Goal: Task Accomplishment & Management: Use online tool/utility

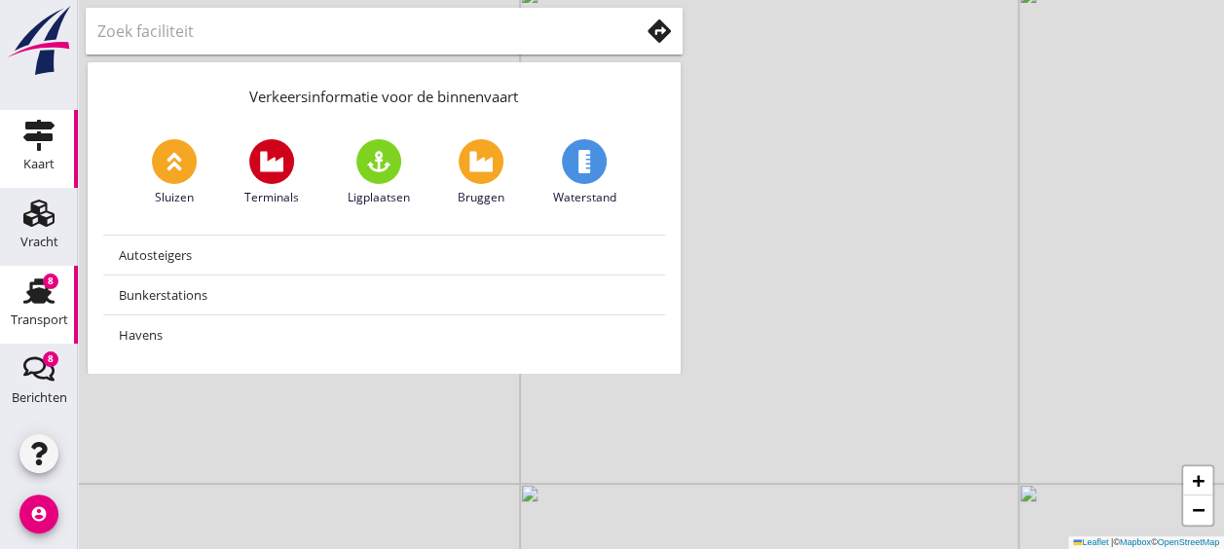
click at [43, 325] on div "Transport" at bounding box center [39, 319] width 57 height 13
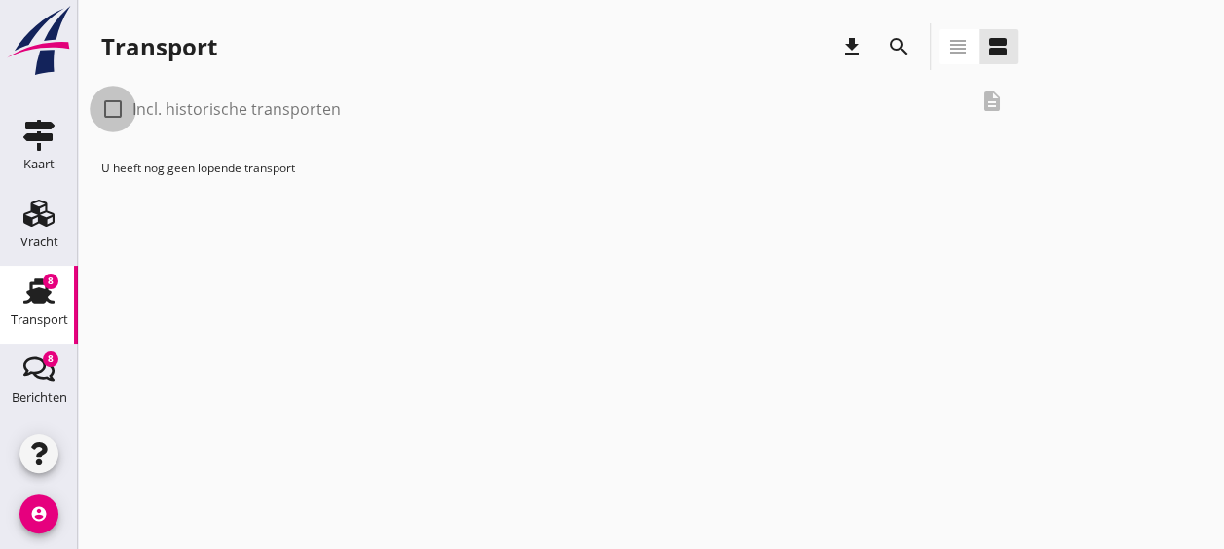
click at [119, 105] on div at bounding box center [112, 108] width 33 height 33
checkbox input "true"
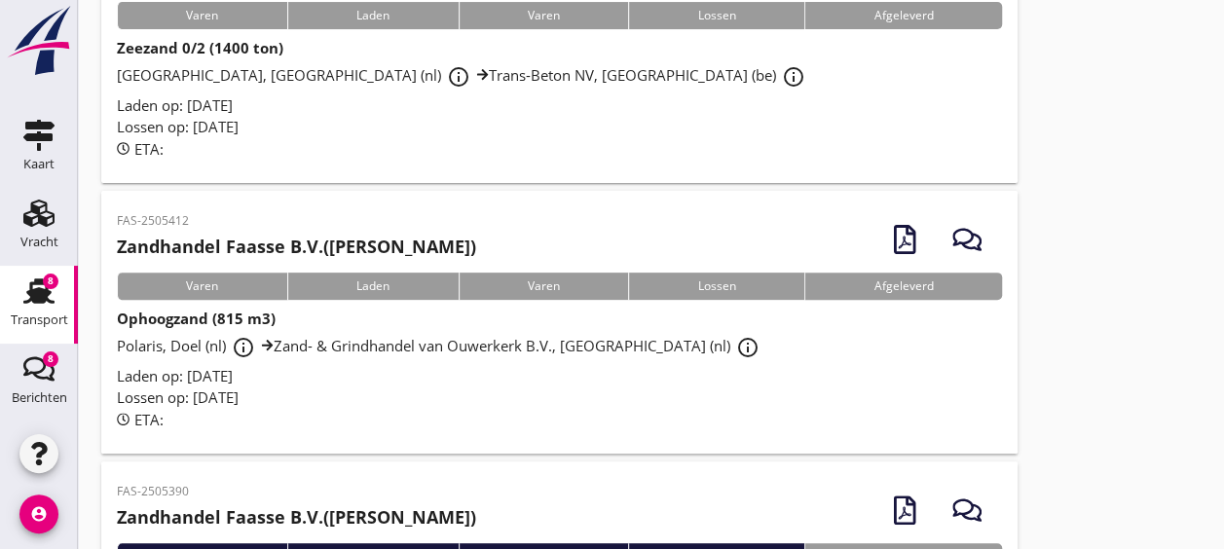
scroll to position [225, 0]
click at [471, 413] on div "ETA:" at bounding box center [559, 419] width 885 height 22
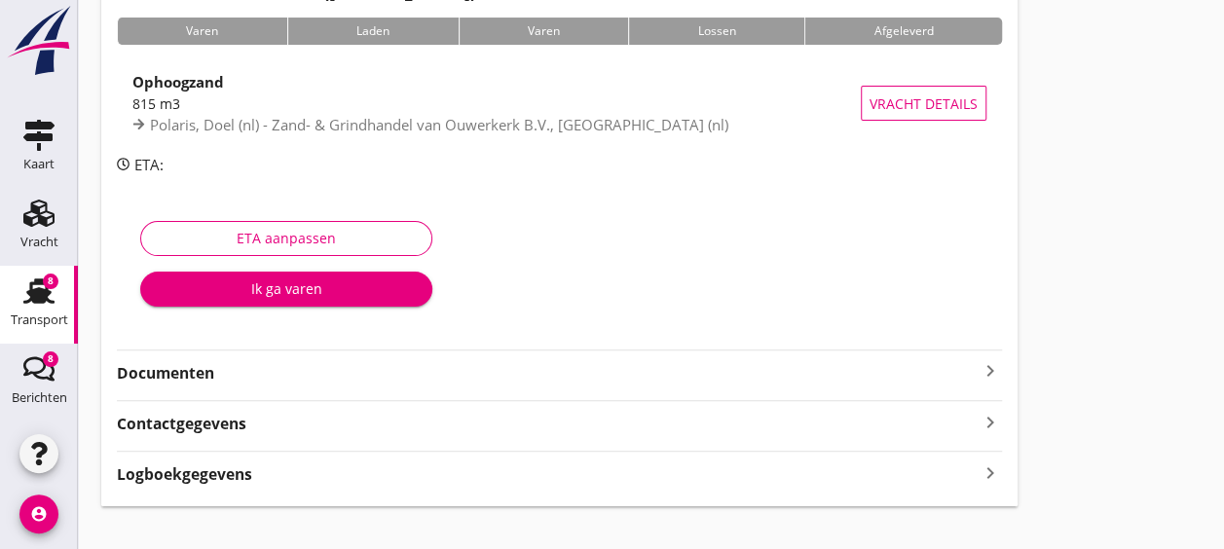
scroll to position [151, 0]
click at [199, 364] on strong "Documenten" at bounding box center [547, 372] width 861 height 22
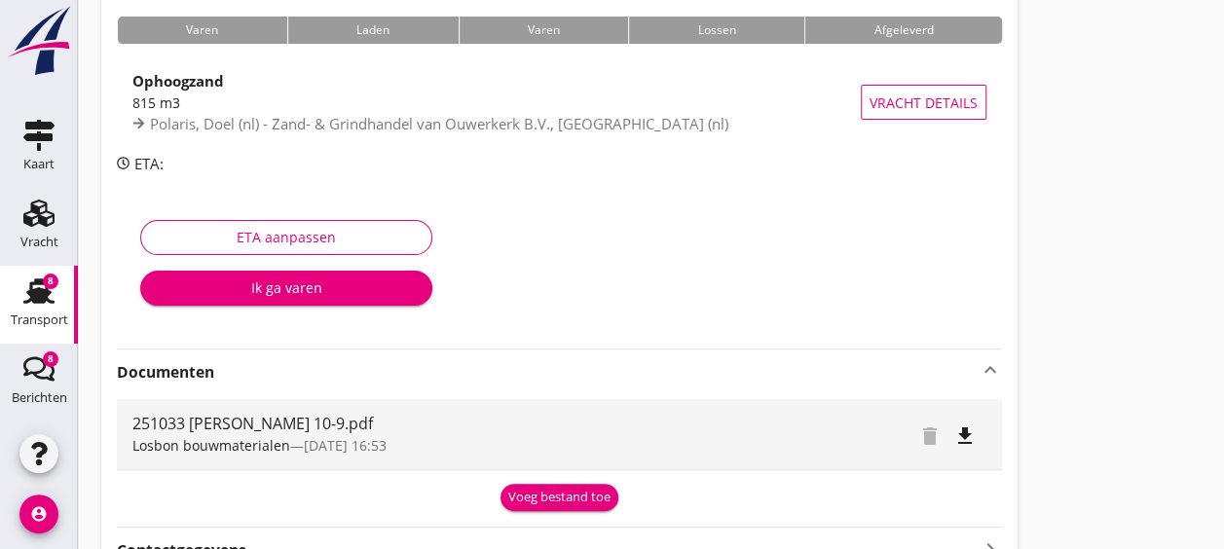
click at [542, 492] on div "Voeg bestand toe" at bounding box center [559, 497] width 102 height 19
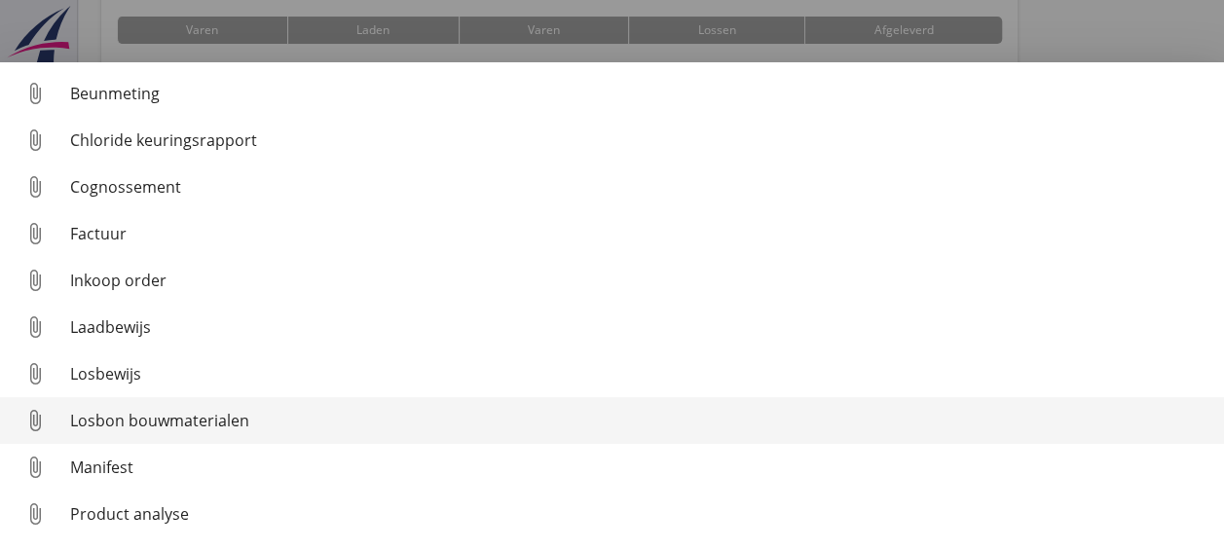
click at [224, 420] on div "Losbon bouwmaterialen" at bounding box center [639, 420] width 1138 height 23
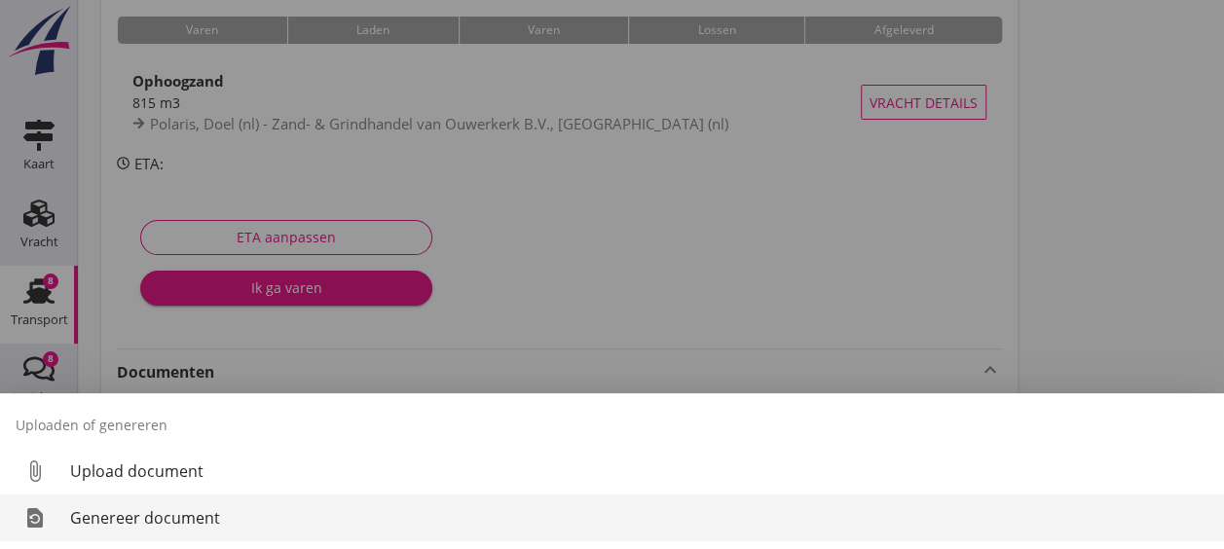
click at [220, 511] on div "Genereer document" at bounding box center [639, 517] width 1138 height 23
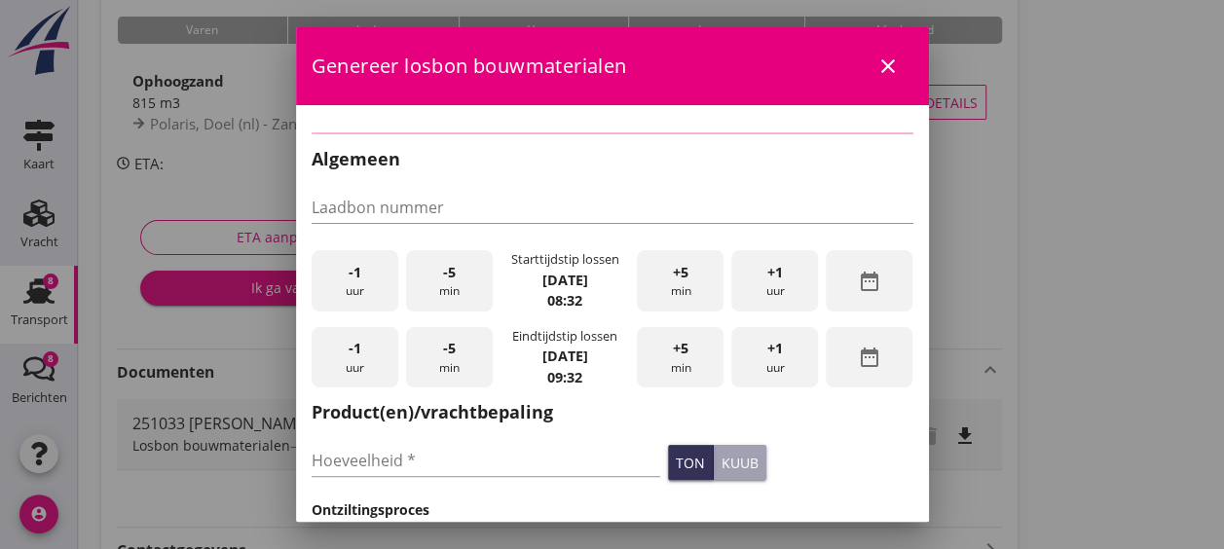
checkbox input "true"
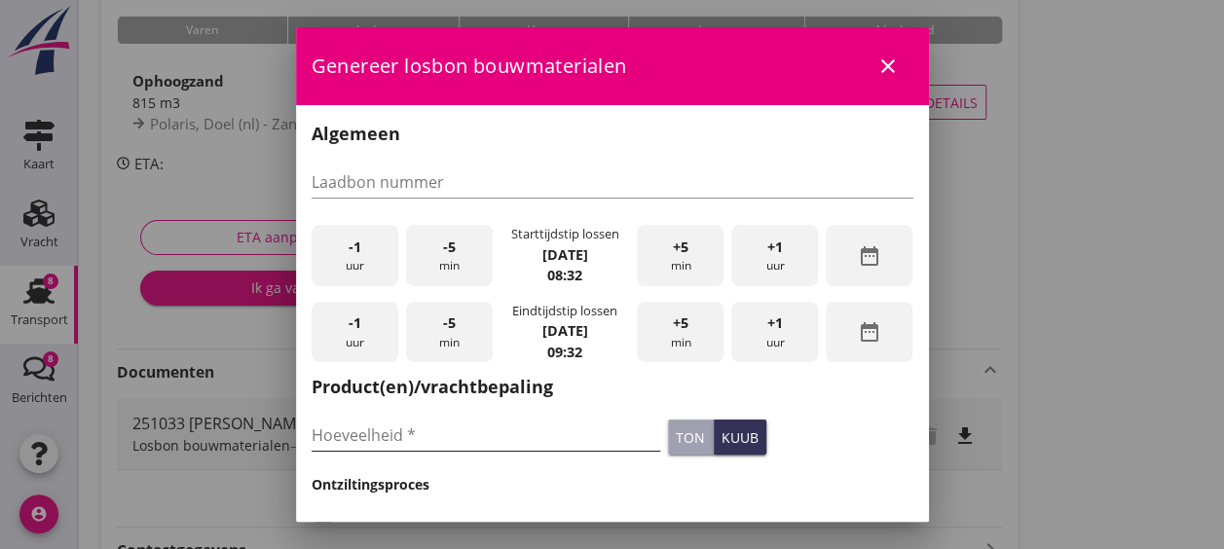
click at [462, 444] on input "Hoeveelheid *" at bounding box center [485, 435] width 349 height 31
type input "1426"
click at [737, 444] on div "kuub" at bounding box center [739, 437] width 37 height 20
click at [753, 339] on div "+1 uur" at bounding box center [774, 332] width 87 height 61
click at [771, 333] on span "+1" at bounding box center [775, 322] width 16 height 21
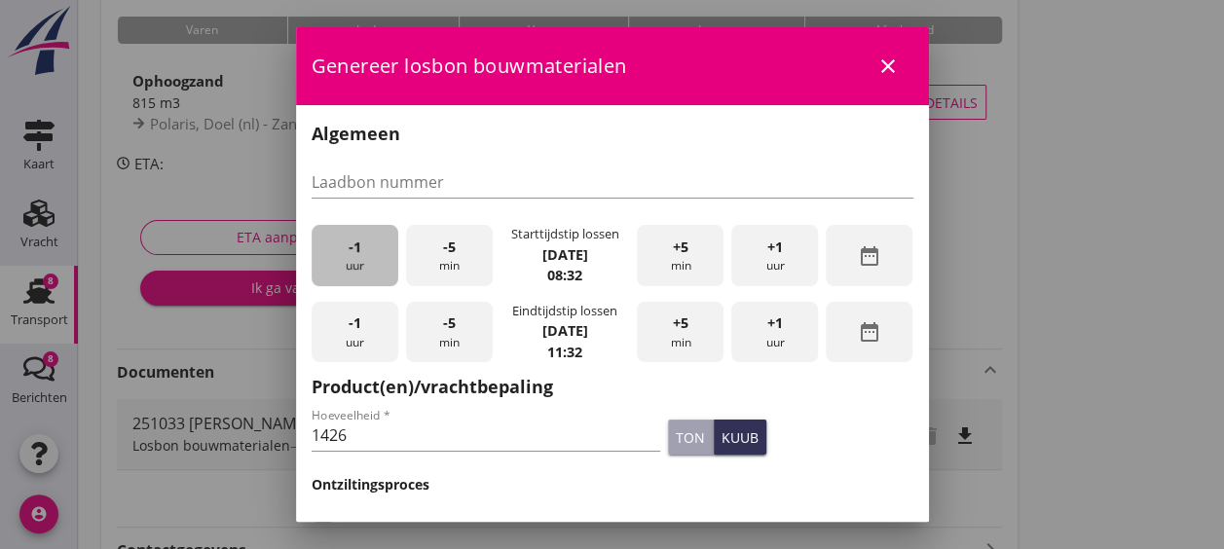
click at [385, 253] on div "-1 uur" at bounding box center [354, 255] width 87 height 61
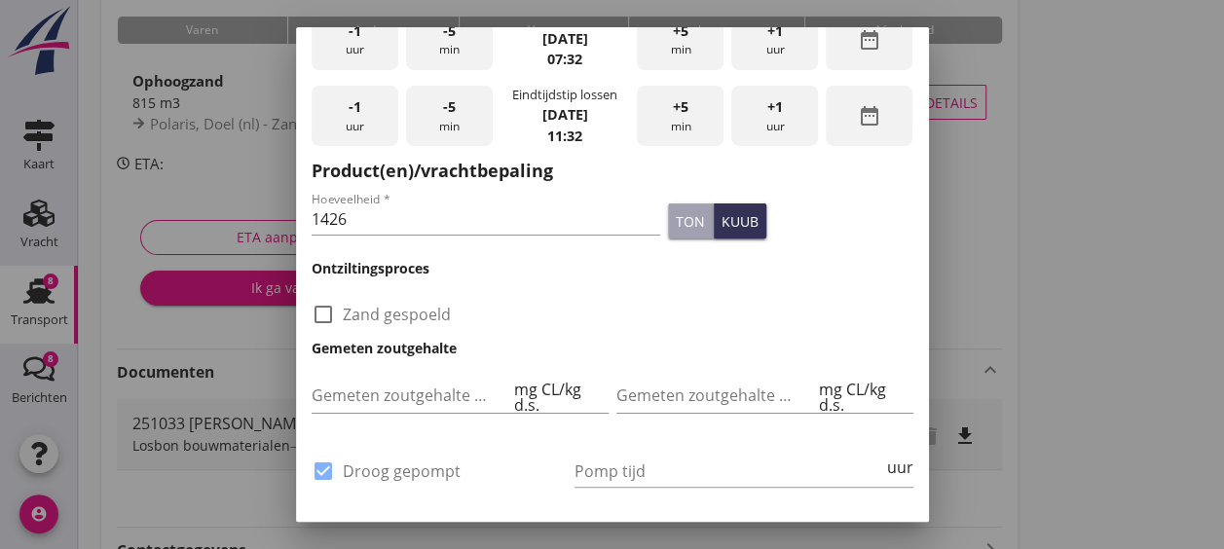
scroll to position [217, 0]
click at [629, 469] on input "Pomp tijd" at bounding box center [728, 470] width 309 height 31
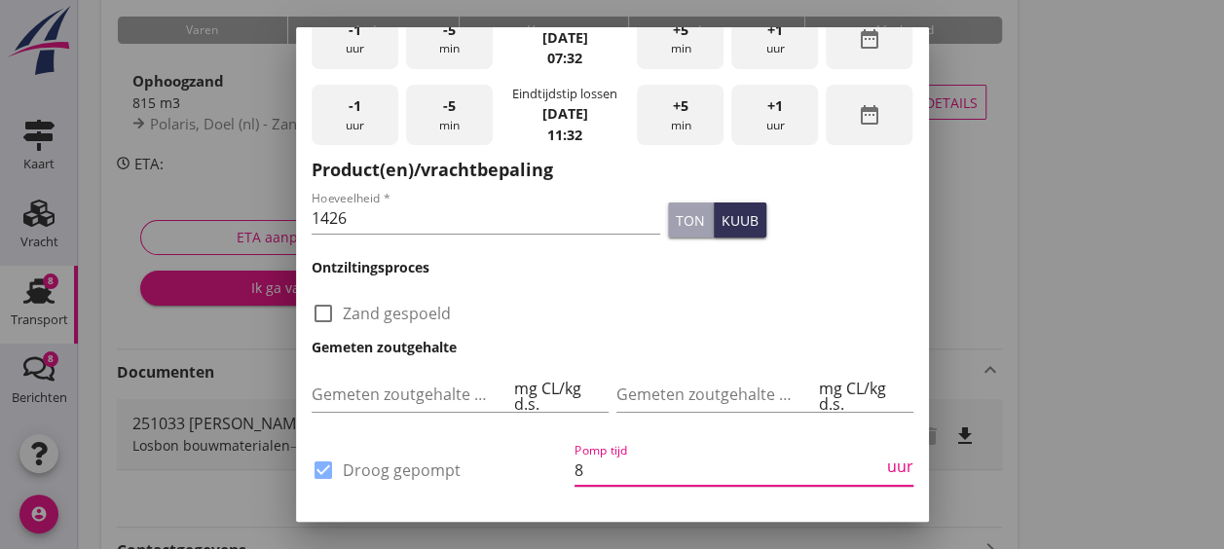
type input "8"
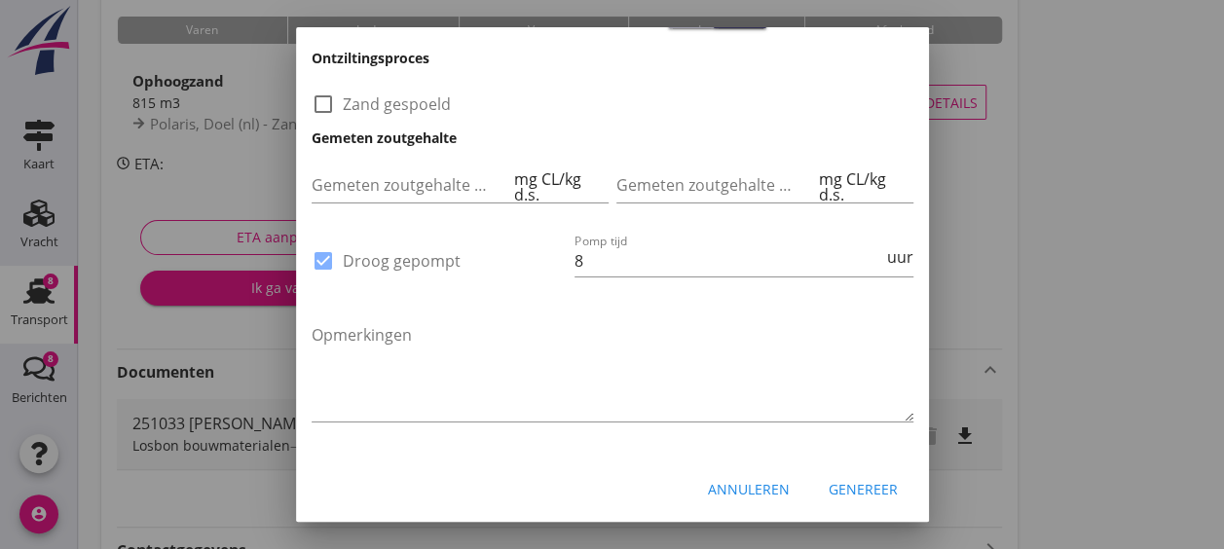
click at [839, 482] on div "Genereer" at bounding box center [862, 489] width 69 height 20
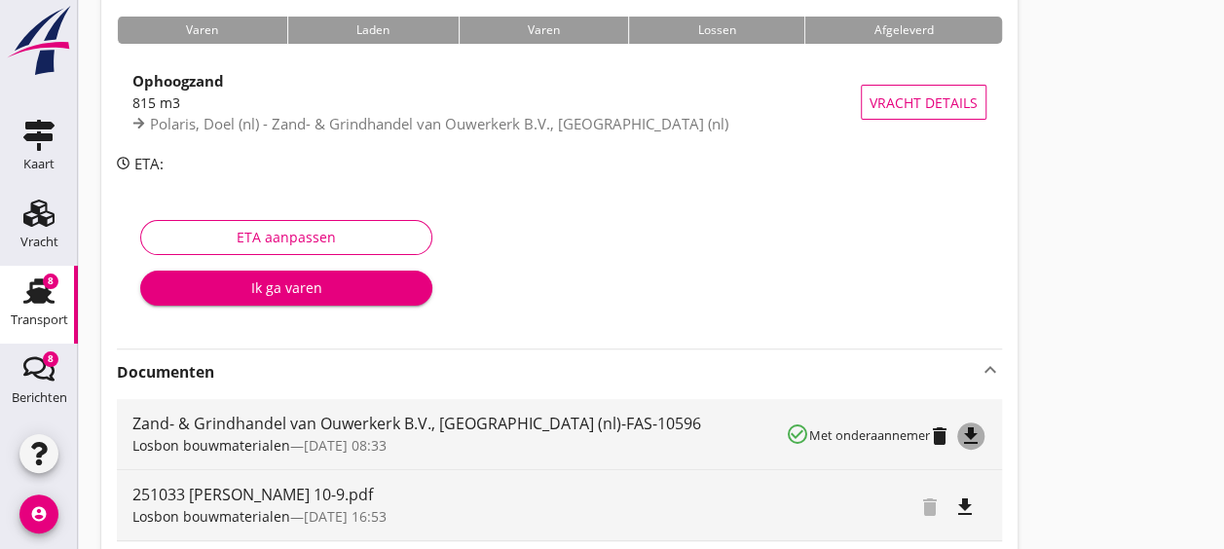
click at [971, 436] on icon "file_download" at bounding box center [970, 435] width 23 height 23
